Goal: Check status: Check status

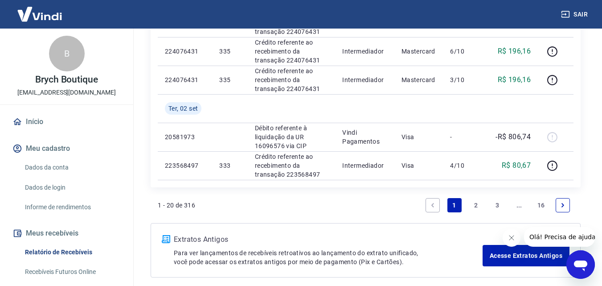
scroll to position [802, 0]
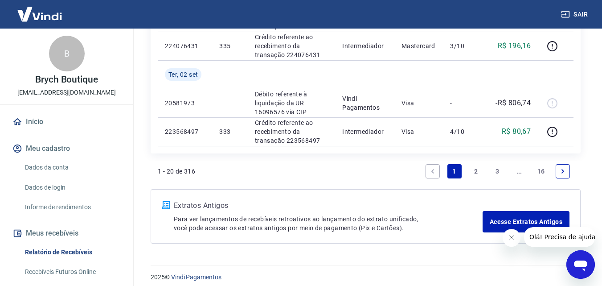
click at [560, 169] on icon "Next page" at bounding box center [563, 171] width 6 height 6
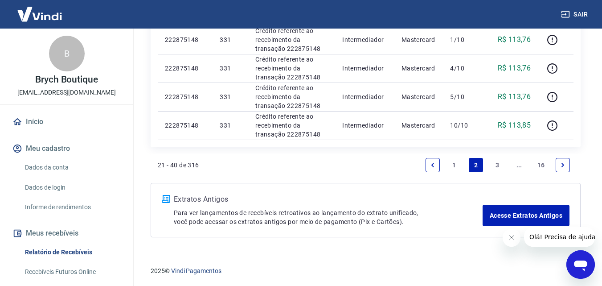
scroll to position [752, 0]
click at [437, 166] on link "Previous page" at bounding box center [433, 164] width 14 height 14
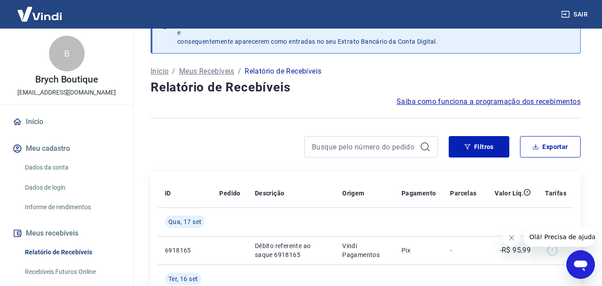
scroll to position [809, 0]
